Goal: Information Seeking & Learning: Learn about a topic

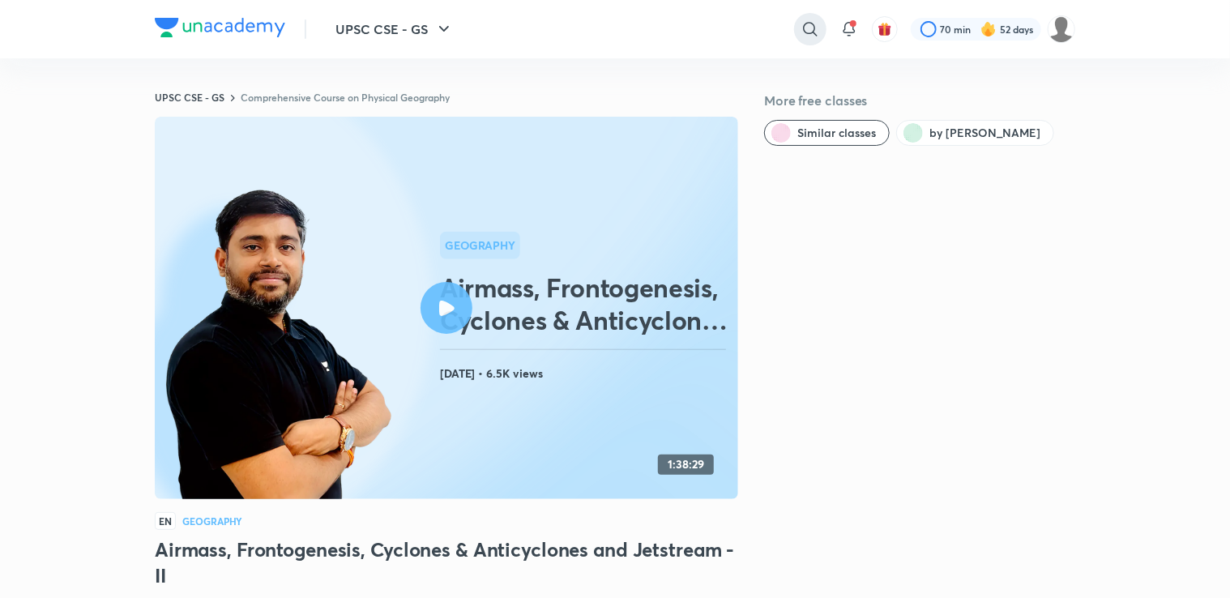
click at [813, 28] on icon at bounding box center [810, 29] width 14 height 14
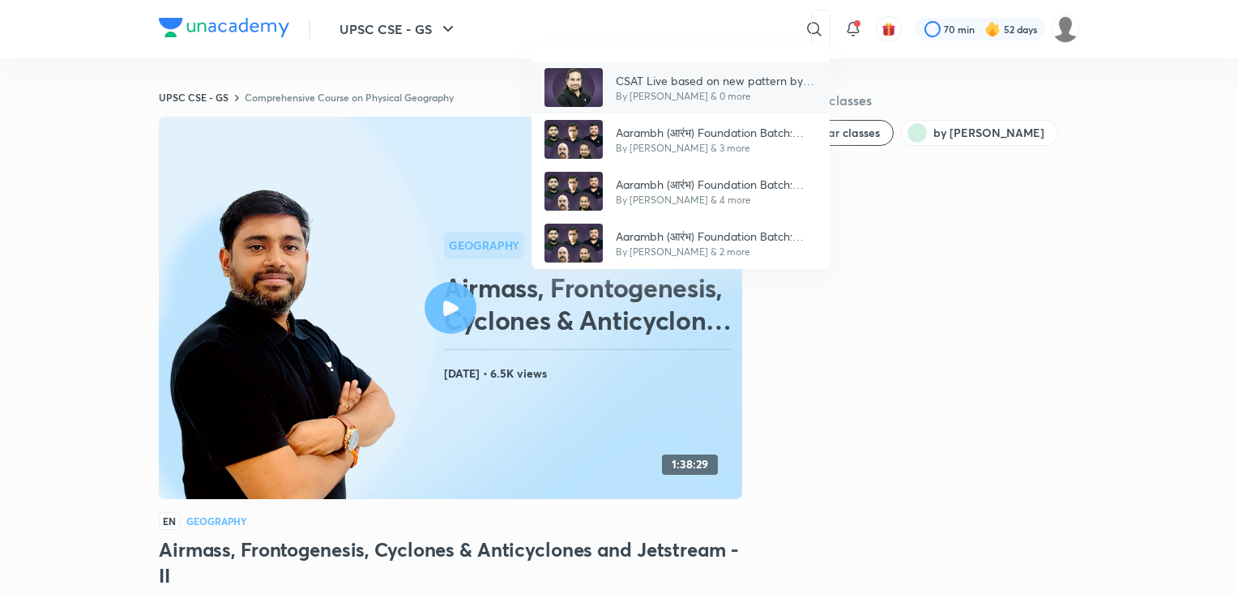
click at [765, 83] on p "CSAT Live based on new pattern by Madhukar Kotawe" at bounding box center [716, 80] width 201 height 17
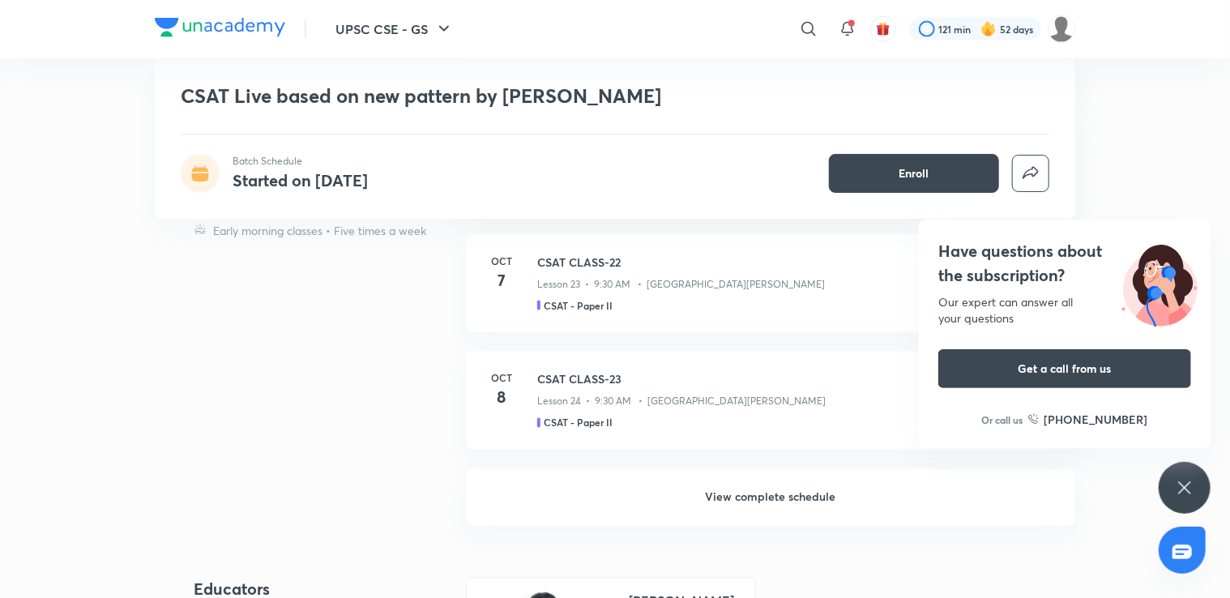
scroll to position [1200, 0]
click at [810, 491] on h6 "View complete schedule" at bounding box center [770, 494] width 609 height 57
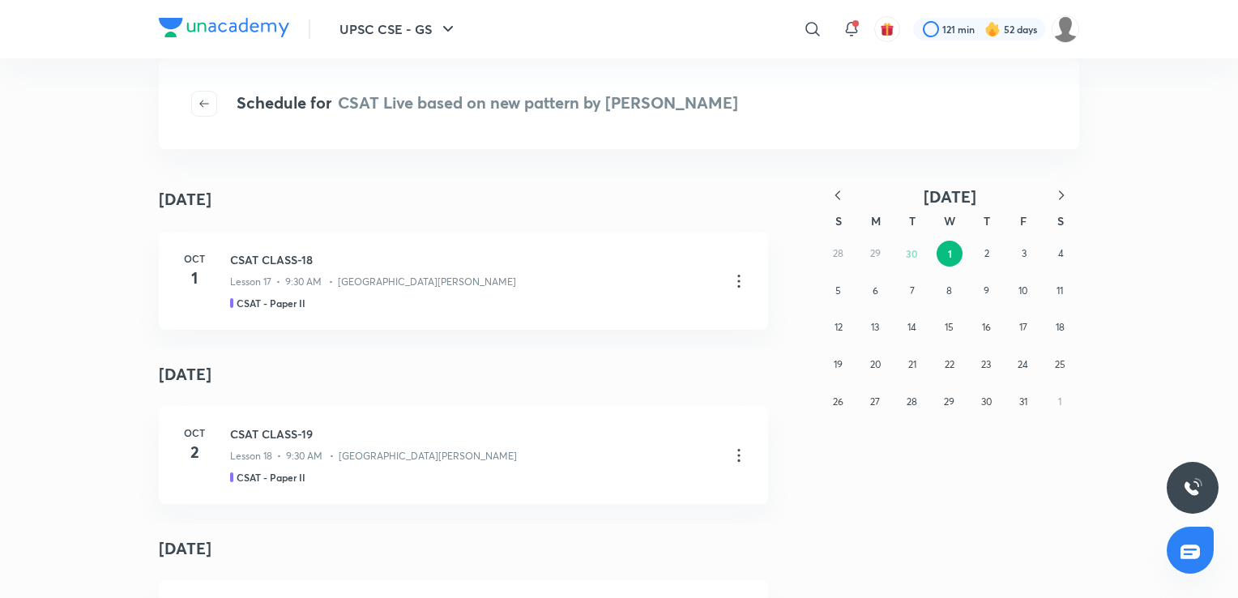
click at [836, 193] on icon "button" at bounding box center [838, 195] width 16 height 16
click at [1059, 190] on icon "button" at bounding box center [1061, 194] width 5 height 9
click at [975, 288] on button "11" at bounding box center [986, 291] width 26 height 26
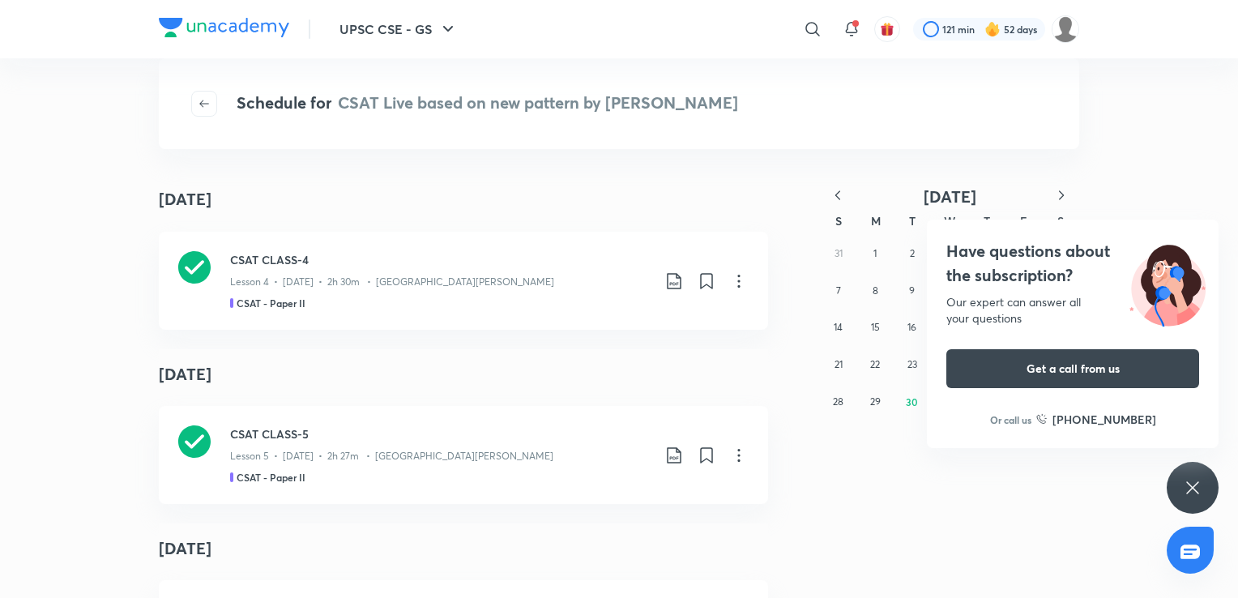
click at [1197, 475] on div "Have questions about the subscription? Our expert can answer all your questions…" at bounding box center [1193, 488] width 52 height 52
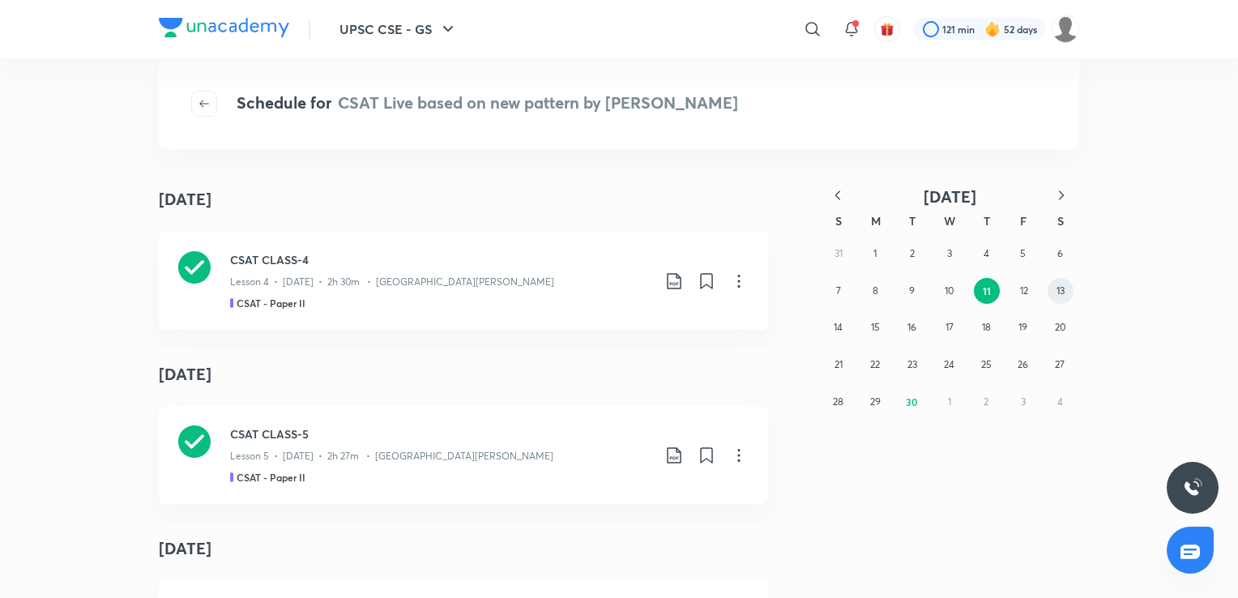
click at [1052, 282] on button "13" at bounding box center [1061, 291] width 26 height 26
click at [617, 288] on div "Lesson 6 • Sept 15 • 1h 53m • Madhukar Kotawe" at bounding box center [440, 278] width 421 height 21
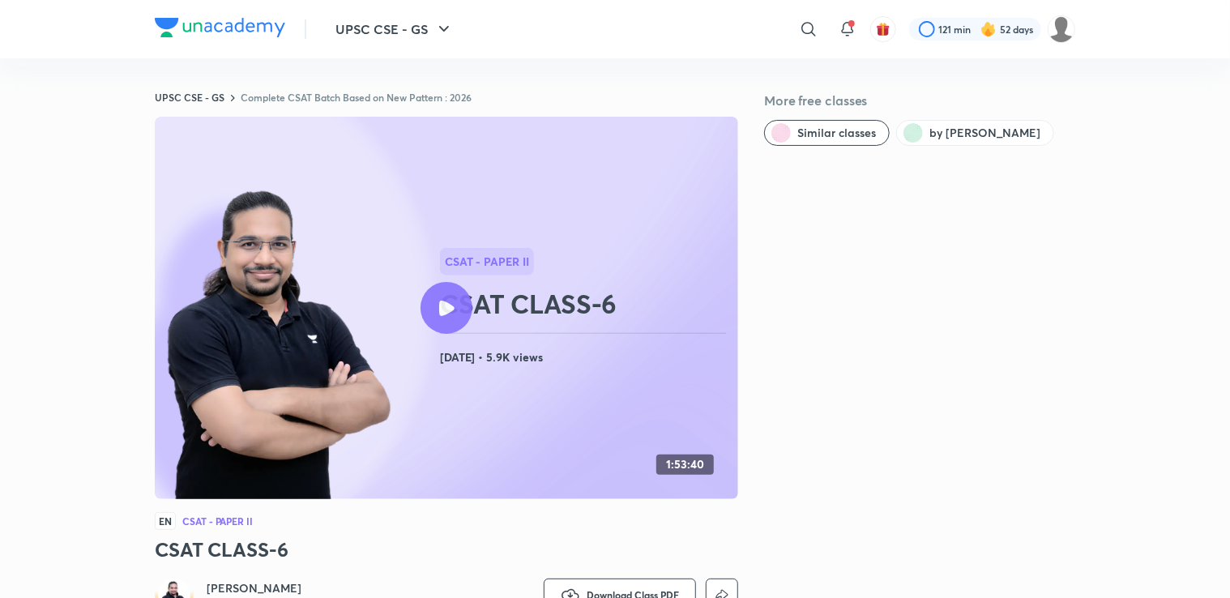
click at [920, 487] on div "More free classes Similar classes by [PERSON_NAME]" at bounding box center [919, 393] width 311 height 605
click at [455, 299] on div at bounding box center [446, 308] width 52 height 52
